Goal: Answer question/provide support: Share knowledge or assist other users

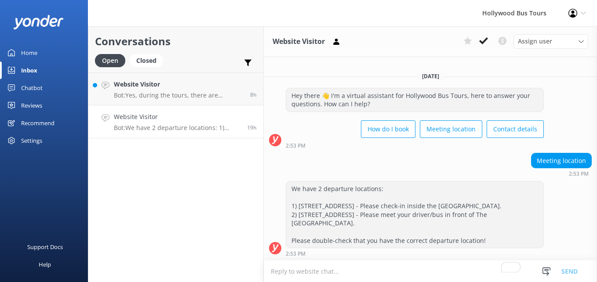
scroll to position [258, 0]
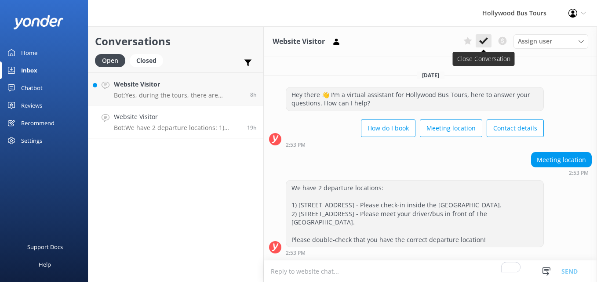
click at [487, 41] on icon at bounding box center [483, 40] width 9 height 9
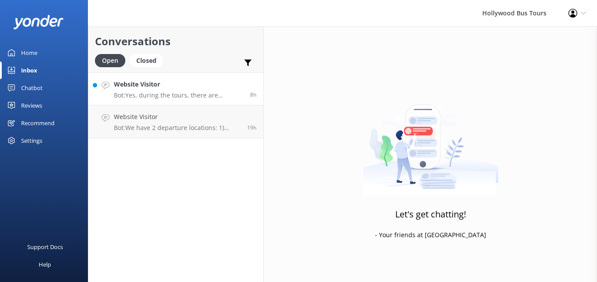
click at [182, 84] on h4 "Website Visitor" at bounding box center [179, 85] width 130 height 10
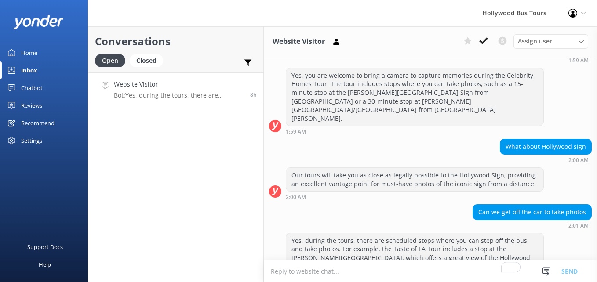
scroll to position [107, 0]
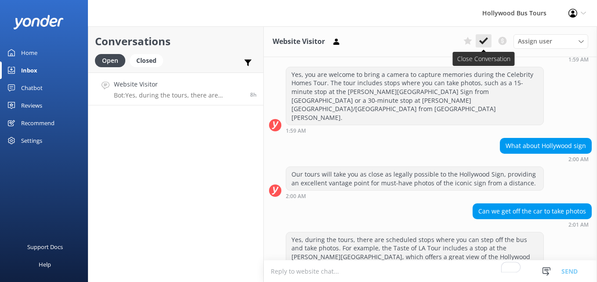
click at [488, 36] on button at bounding box center [484, 40] width 16 height 13
